Goal: Information Seeking & Learning: Learn about a topic

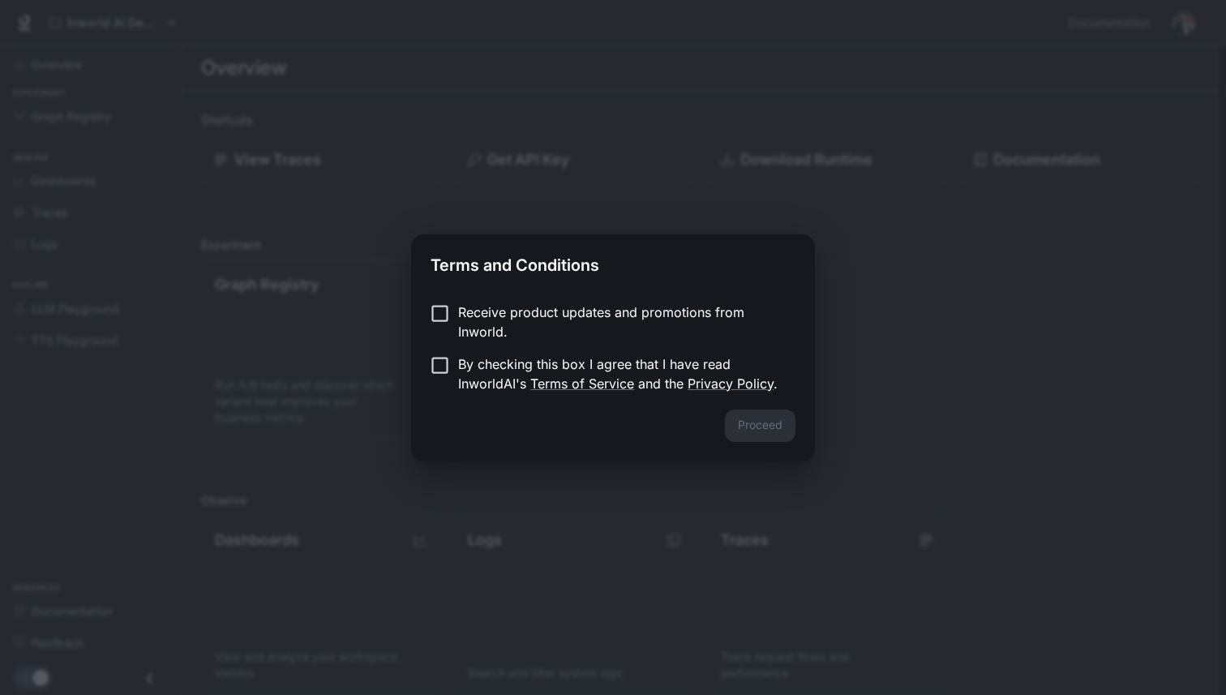
click at [623, 361] on p "By checking this box I agree that I have read InworldAI's Terms of Service and …" at bounding box center [620, 373] width 324 height 39
click at [775, 422] on button "Proceed" at bounding box center [760, 426] width 71 height 32
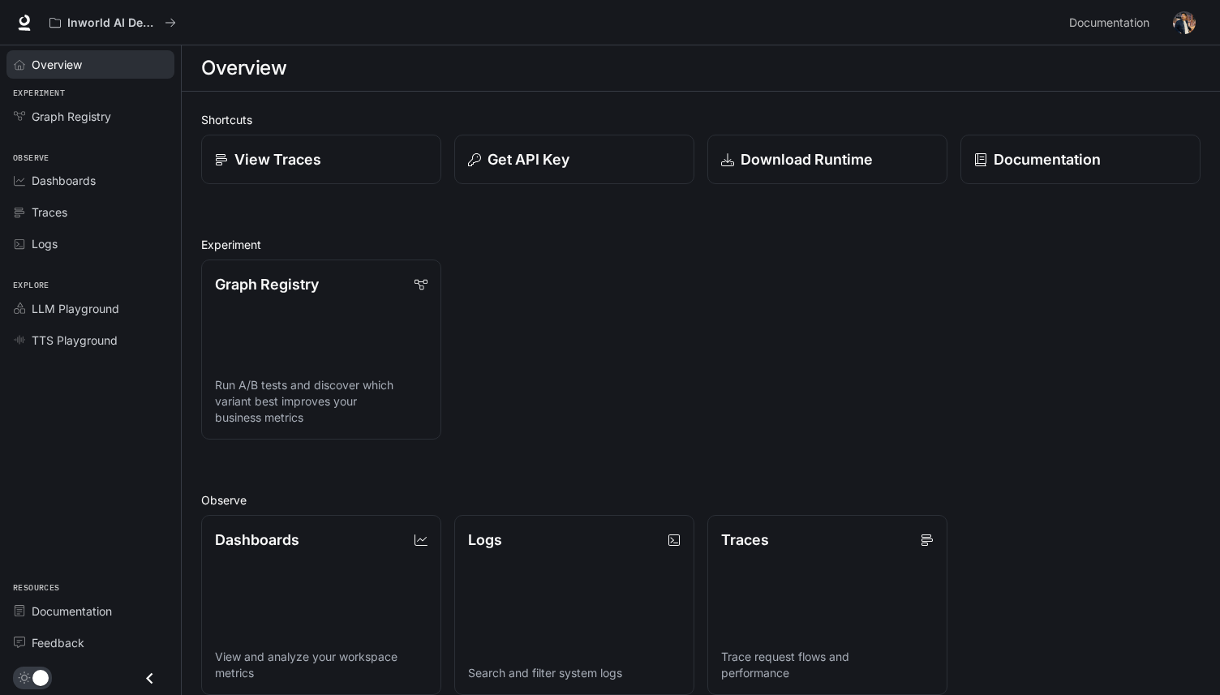
click at [74, 77] on link "Overview" at bounding box center [90, 64] width 168 height 28
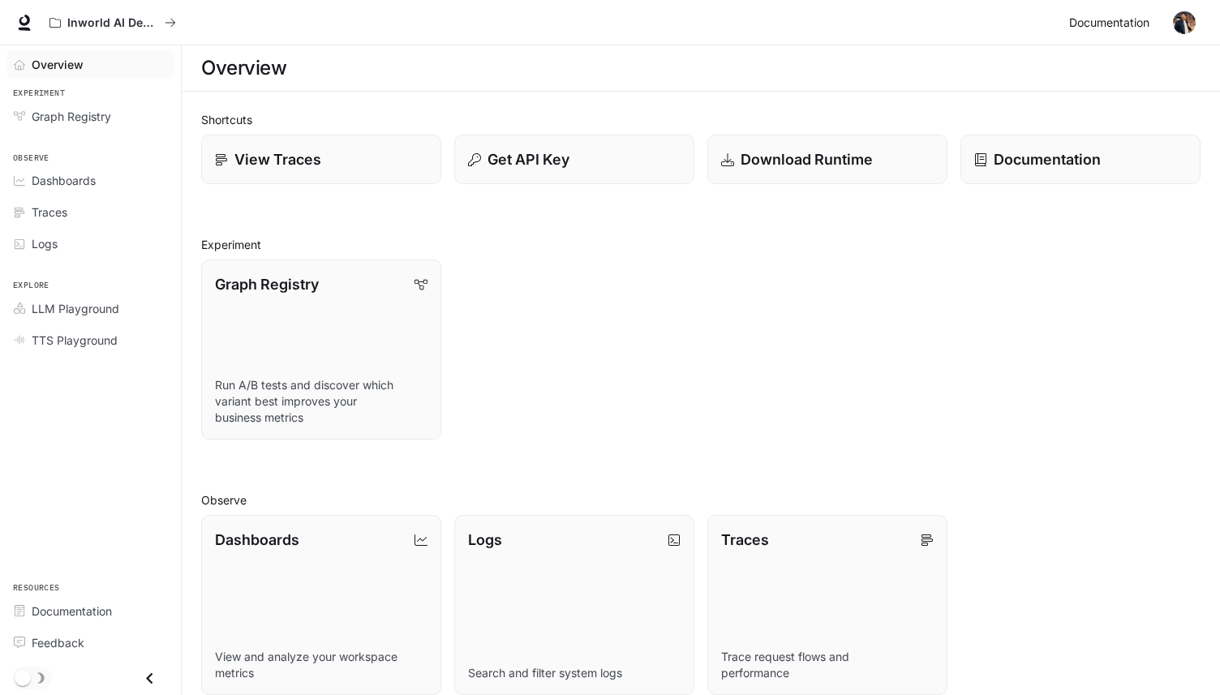
click at [1110, 26] on span "Documentation" at bounding box center [1109, 23] width 80 height 20
